Goal: Information Seeking & Learning: Learn about a topic

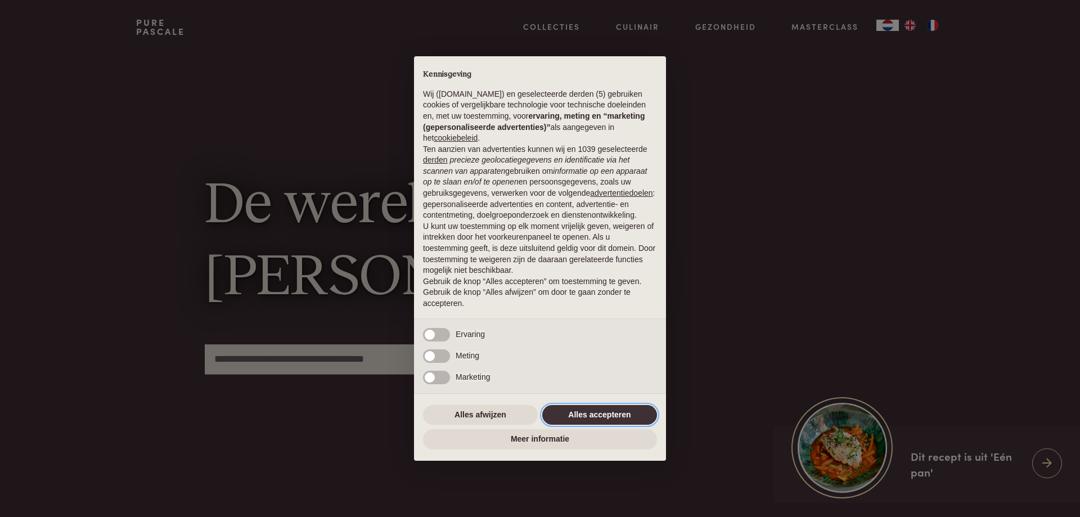
click at [599, 411] on button "Alles accepteren" at bounding box center [599, 415] width 115 height 20
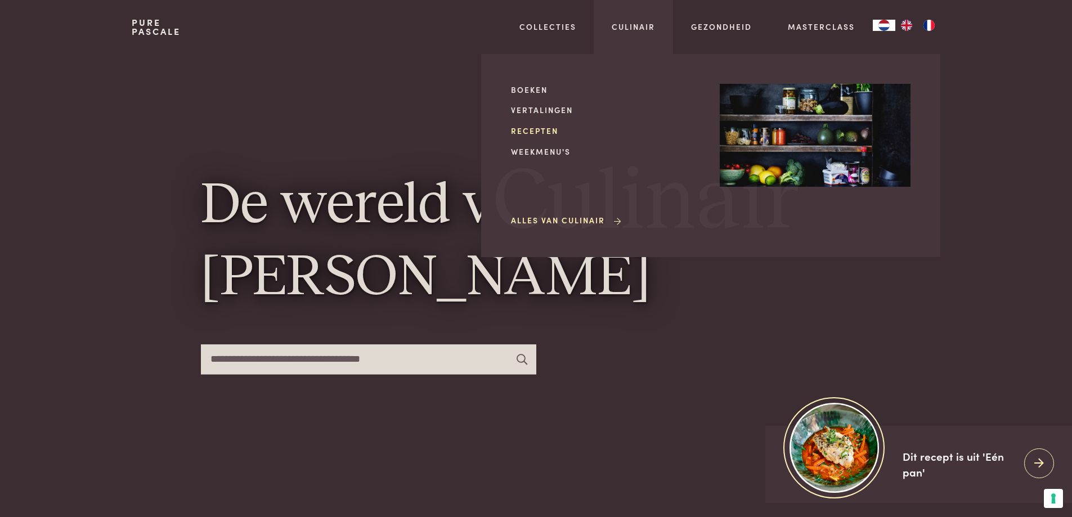
click at [547, 132] on link "Recepten" at bounding box center [606, 131] width 191 height 12
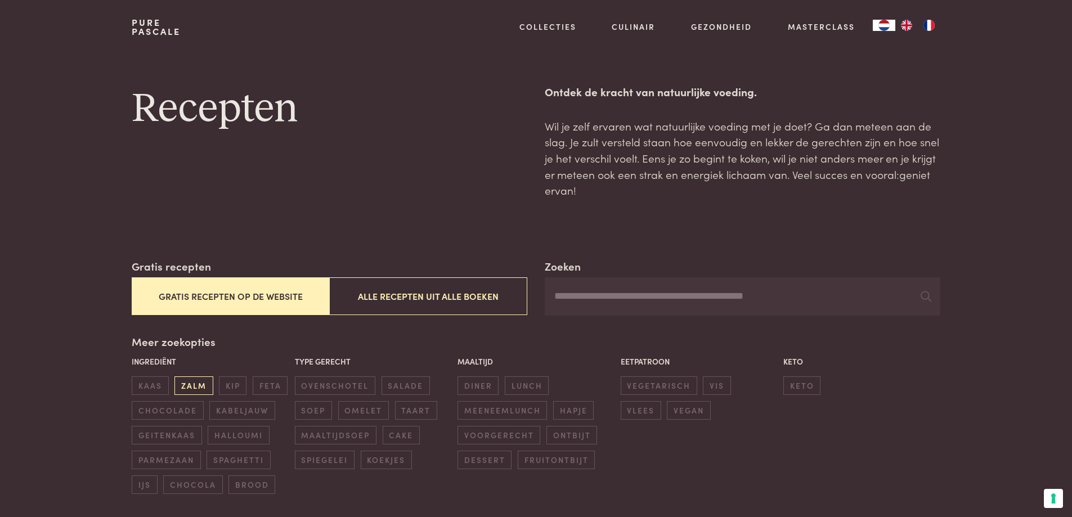
click at [197, 388] on span "zalm" at bounding box center [193, 385] width 38 height 19
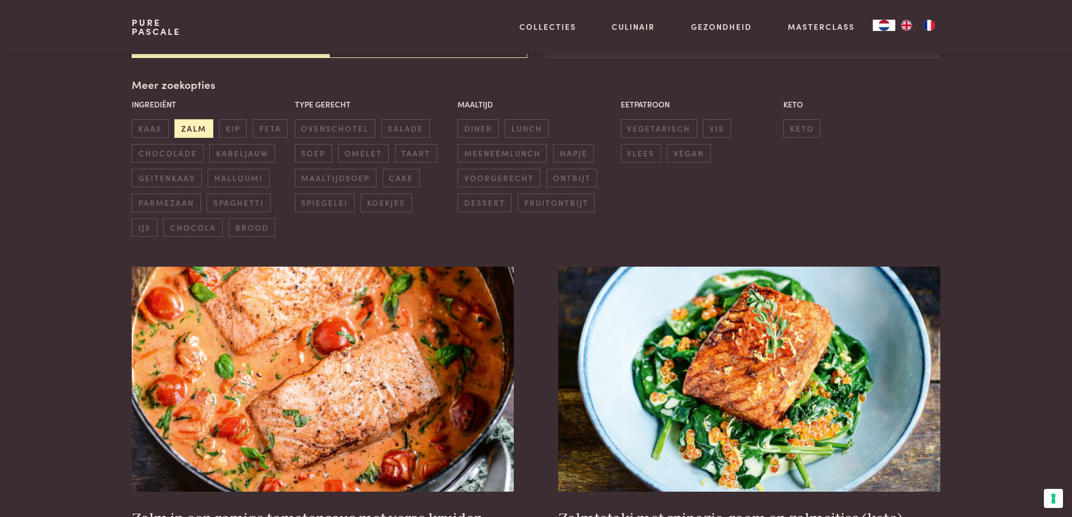
scroll to position [258, 0]
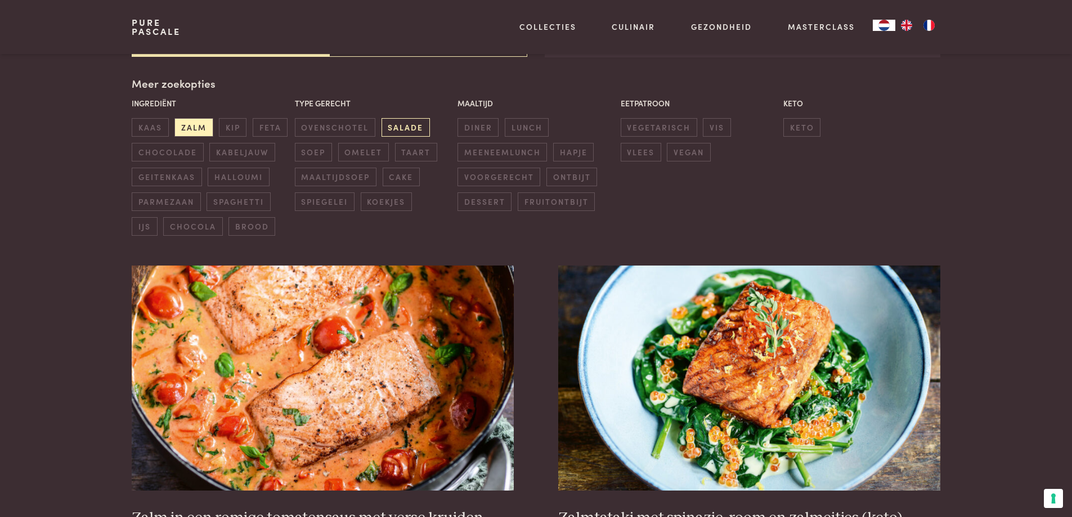
click at [402, 125] on span "salade" at bounding box center [405, 127] width 48 height 19
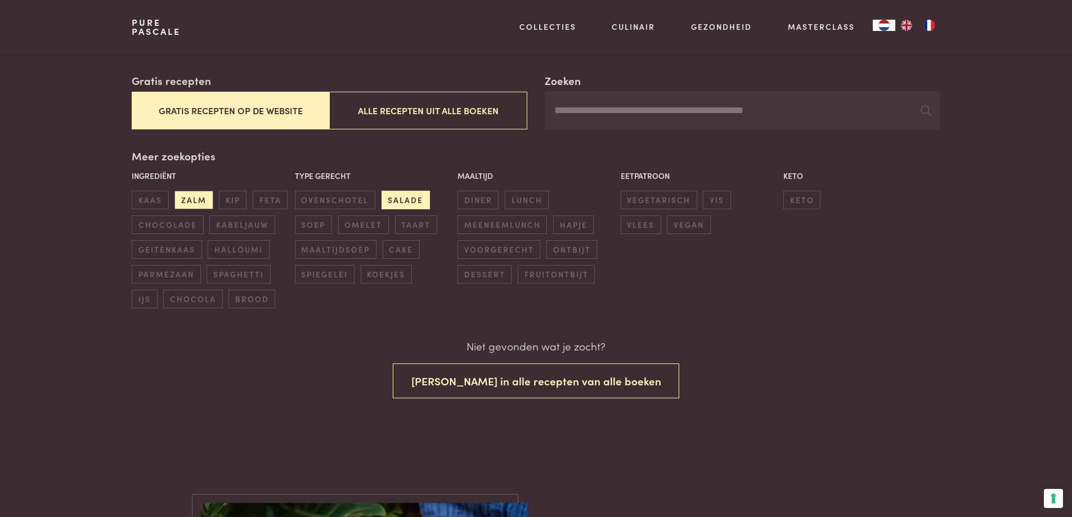
scroll to position [185, 0]
click at [529, 201] on span "lunch" at bounding box center [527, 200] width 44 height 19
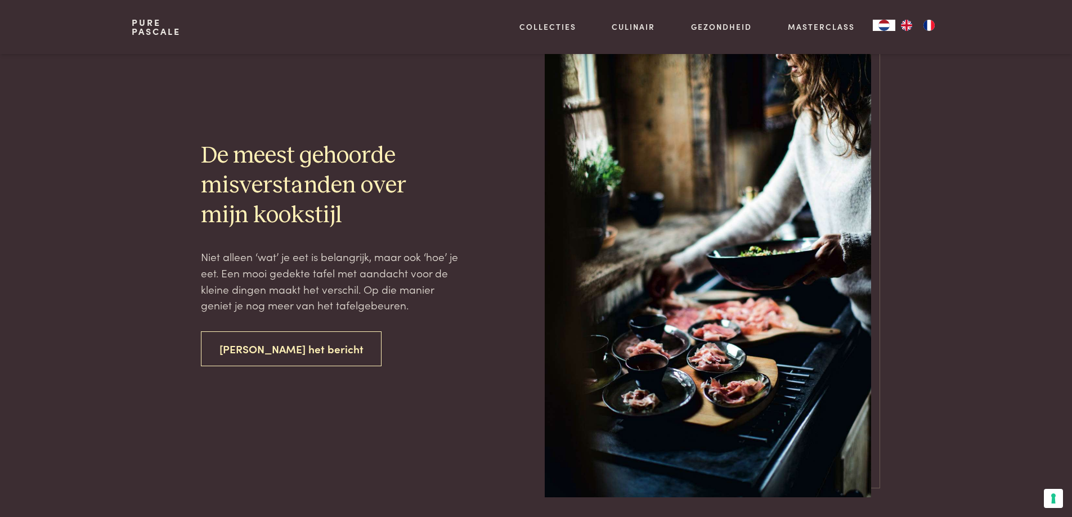
scroll to position [2266, 0]
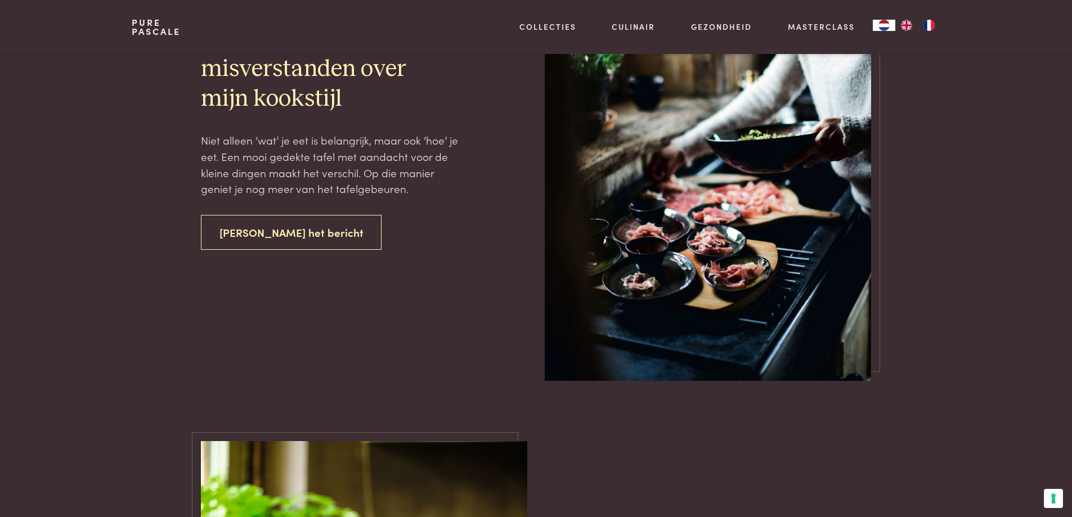
scroll to position [195, 0]
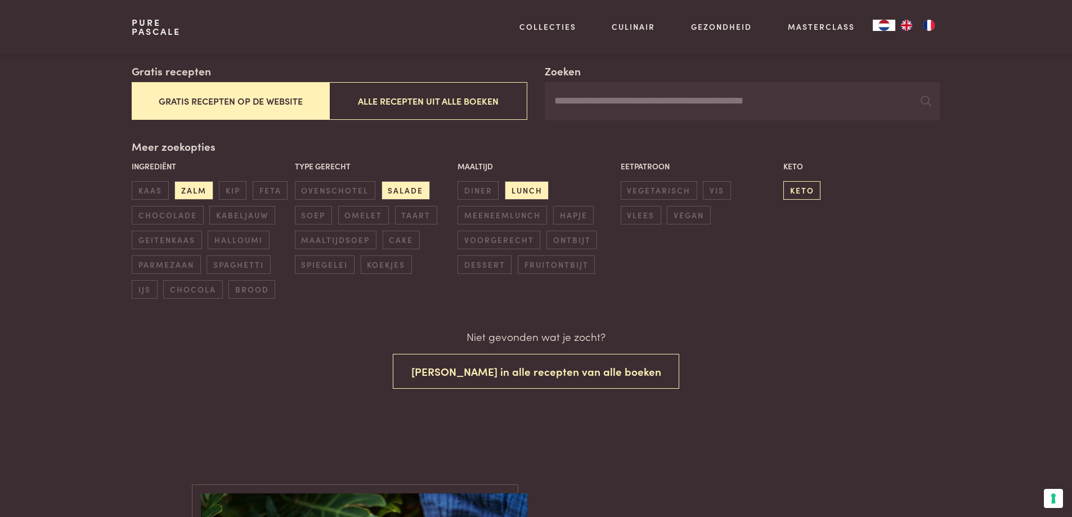
click at [808, 189] on span "keto" at bounding box center [801, 190] width 37 height 19
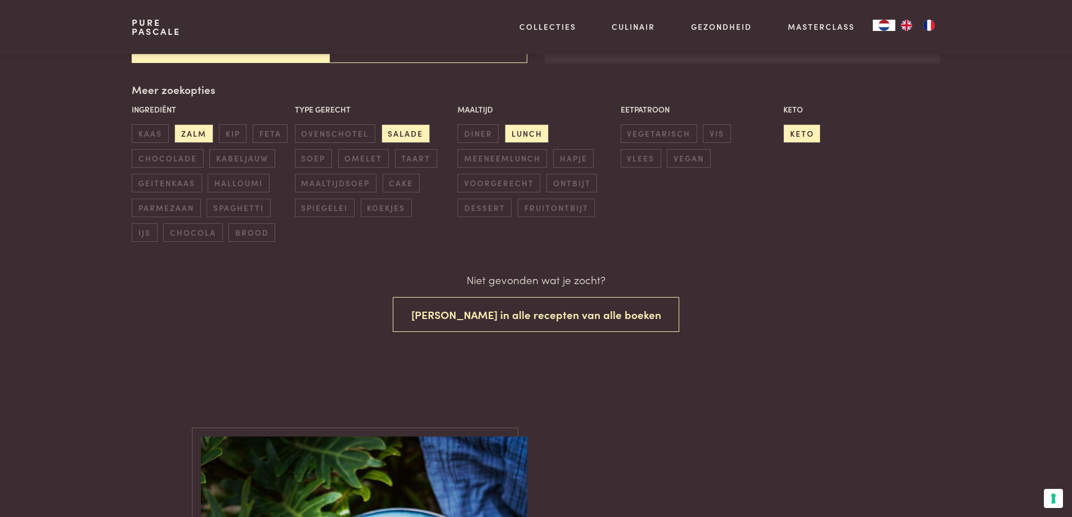
scroll to position [410, 0]
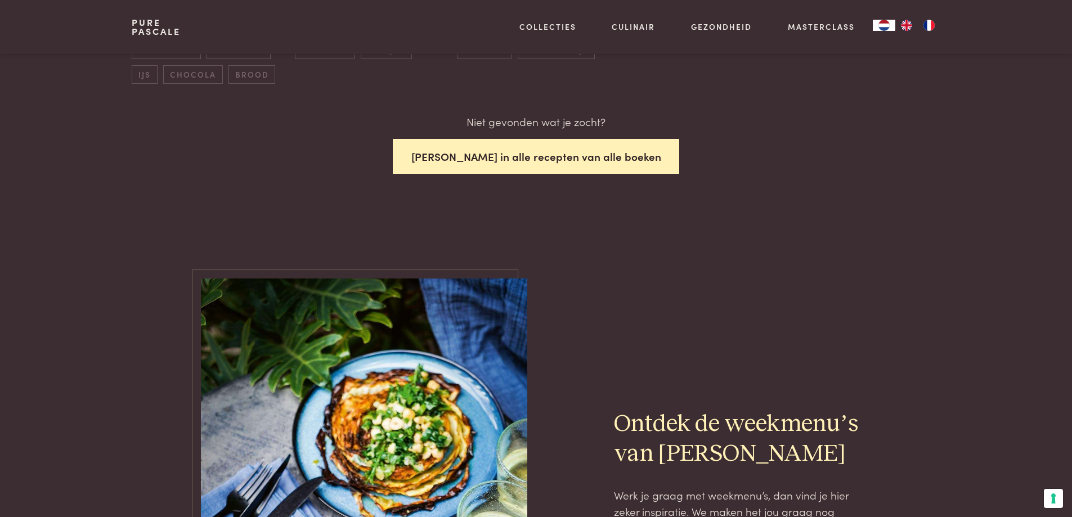
click at [494, 159] on button "[PERSON_NAME] in alle recepten van alle boeken" at bounding box center [536, 156] width 287 height 35
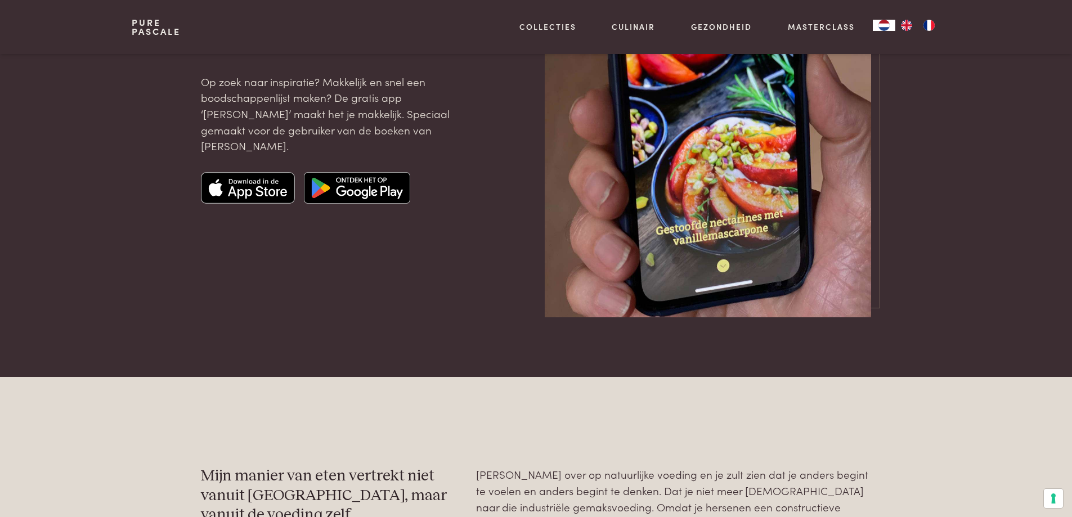
scroll to position [2171, 0]
